Goal: Navigation & Orientation: Find specific page/section

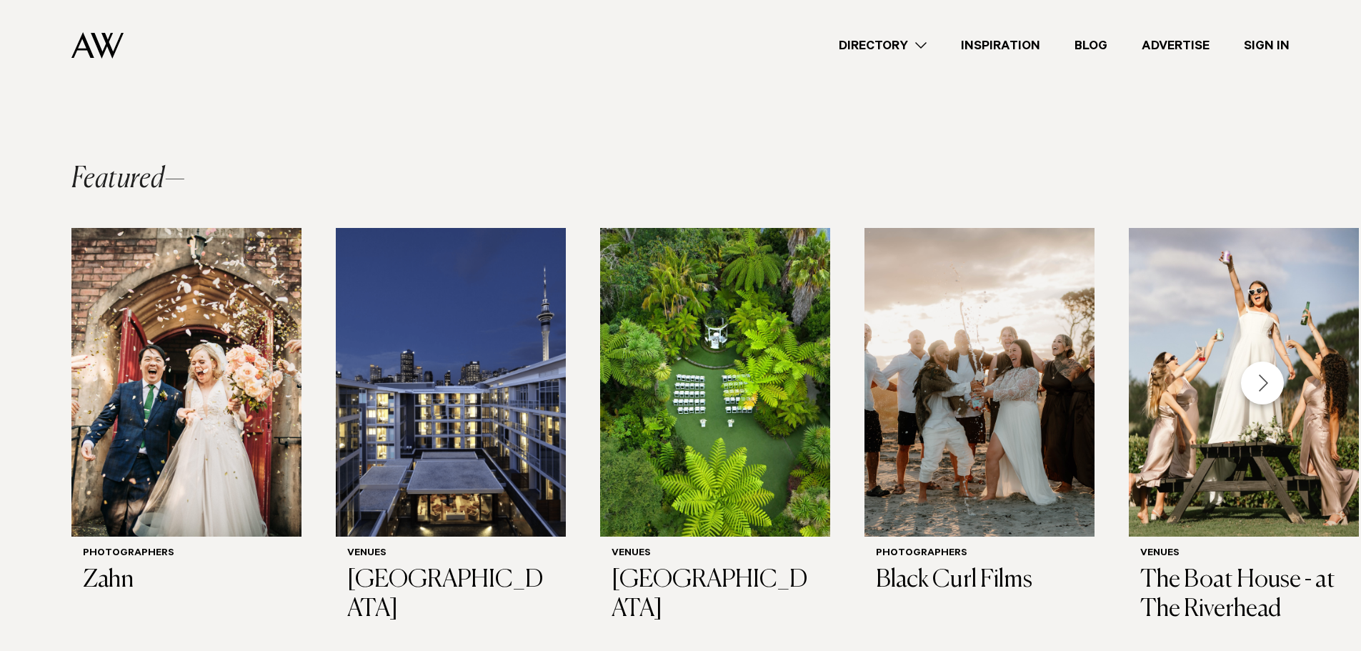
scroll to position [282, 0]
click at [474, 392] on img "2 / 28" at bounding box center [451, 383] width 230 height 309
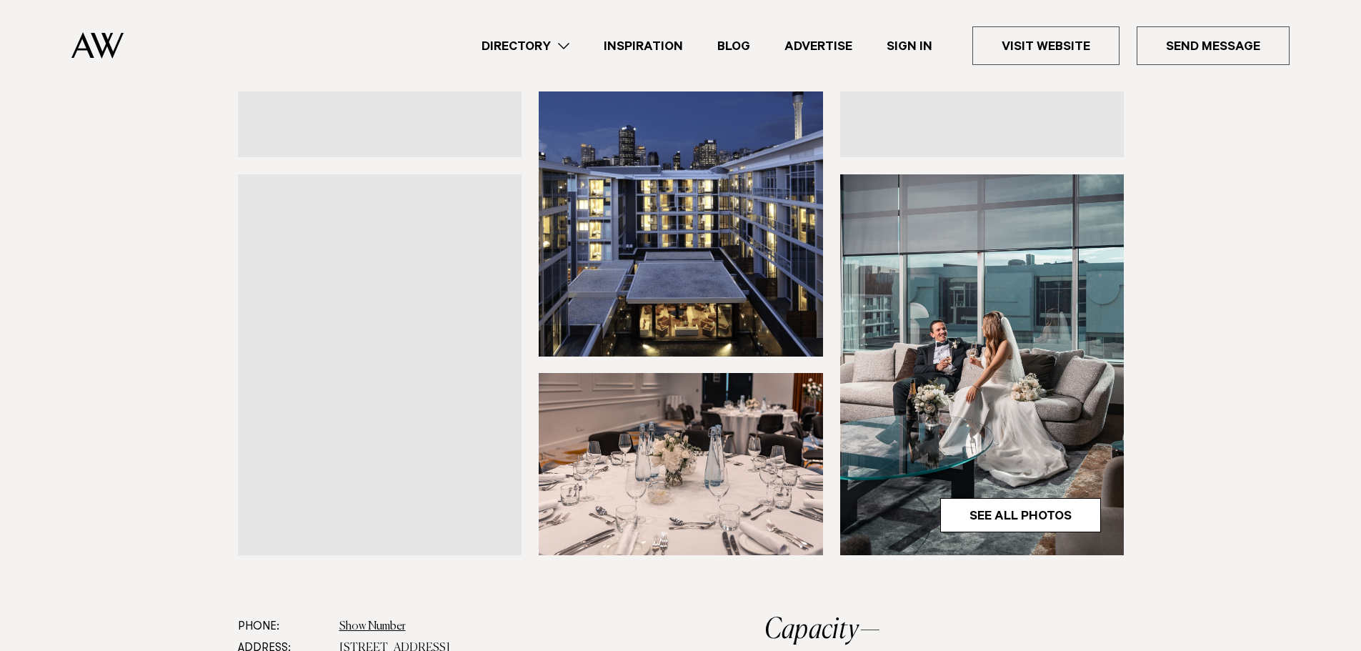
scroll to position [297, 0]
